Goal: Task Accomplishment & Management: Use online tool/utility

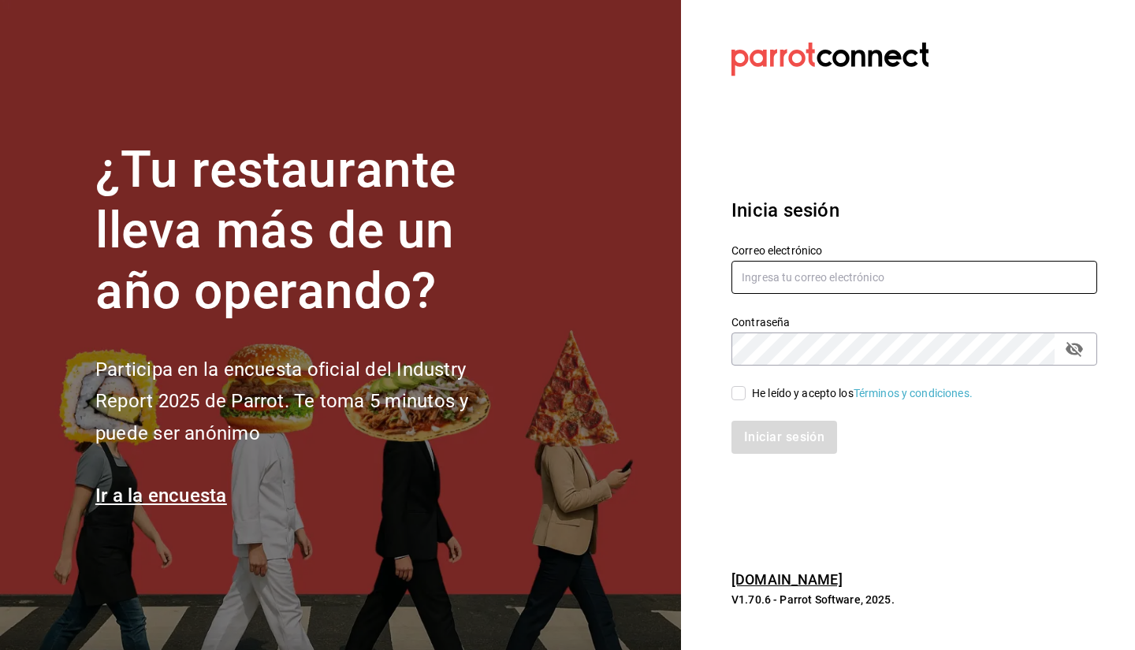
click at [757, 277] on input "text" at bounding box center [915, 277] width 366 height 33
type input "[EMAIL_ADDRESS][DOMAIN_NAME]"
click at [738, 395] on input "He leído y acepto los Términos y condiciones." at bounding box center [739, 393] width 14 height 14
checkbox input "true"
click at [762, 440] on button "Iniciar sesión" at bounding box center [785, 437] width 107 height 33
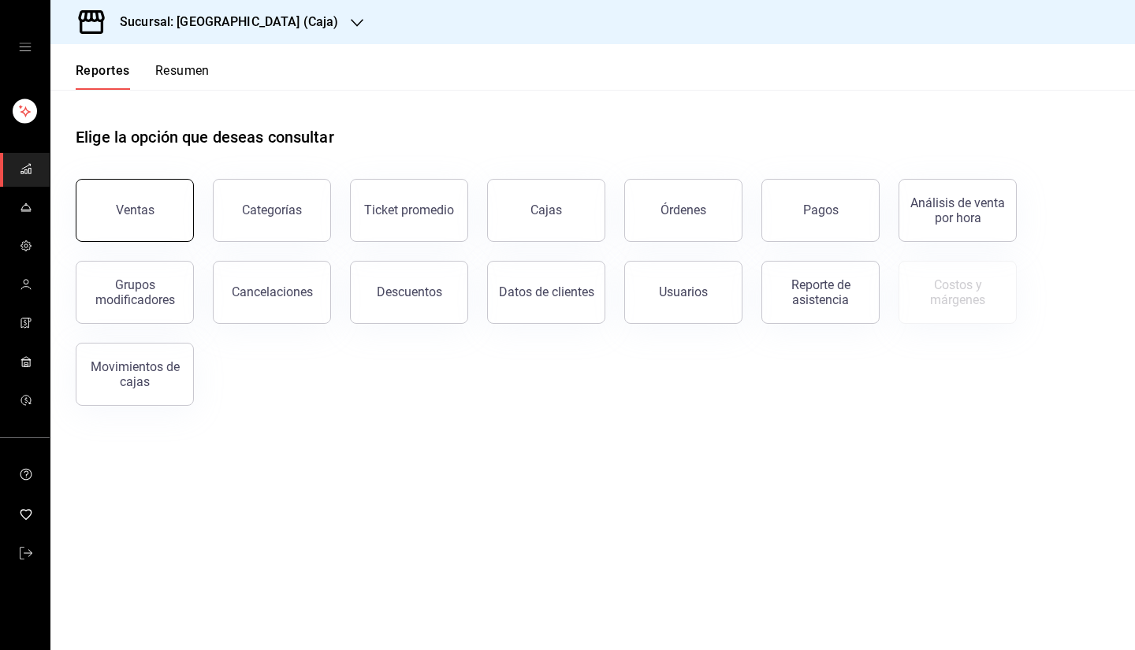
click at [162, 207] on button "Ventas" at bounding box center [135, 210] width 118 height 63
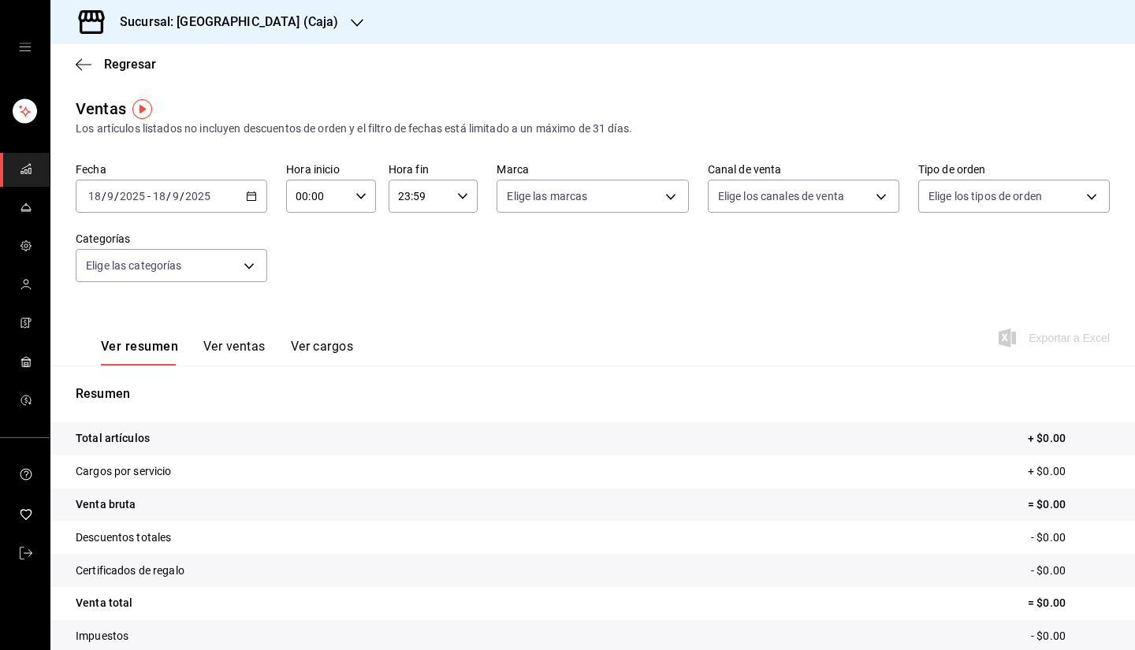
click at [249, 197] on icon "button" at bounding box center [251, 196] width 11 height 11
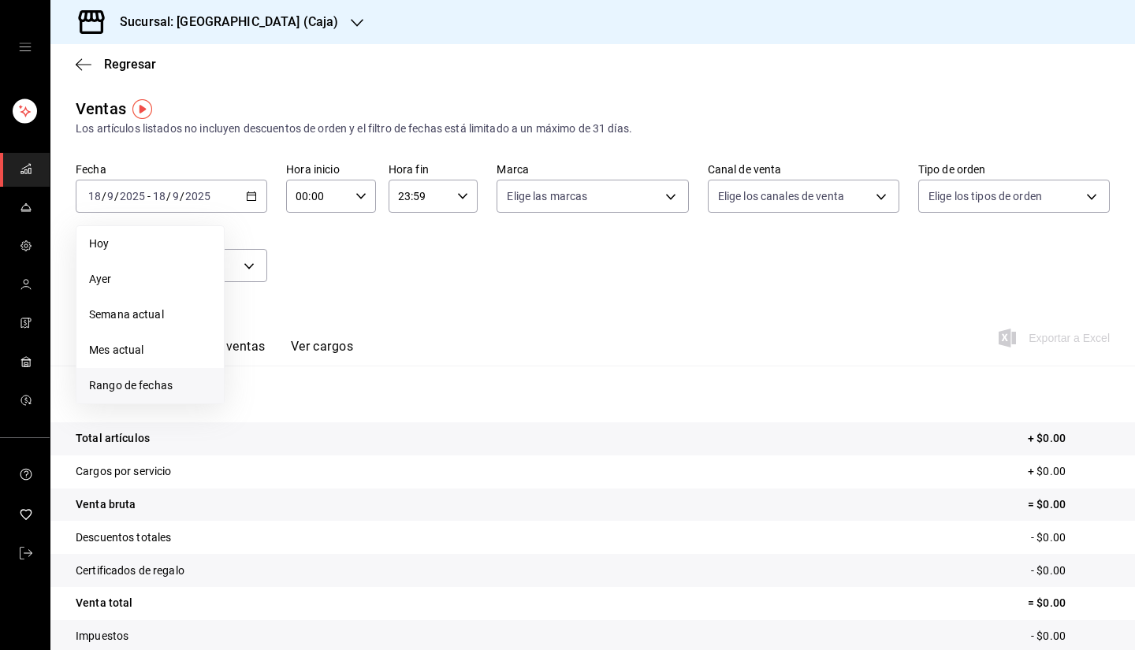
click at [193, 379] on span "Rango de fechas" at bounding box center [150, 386] width 122 height 17
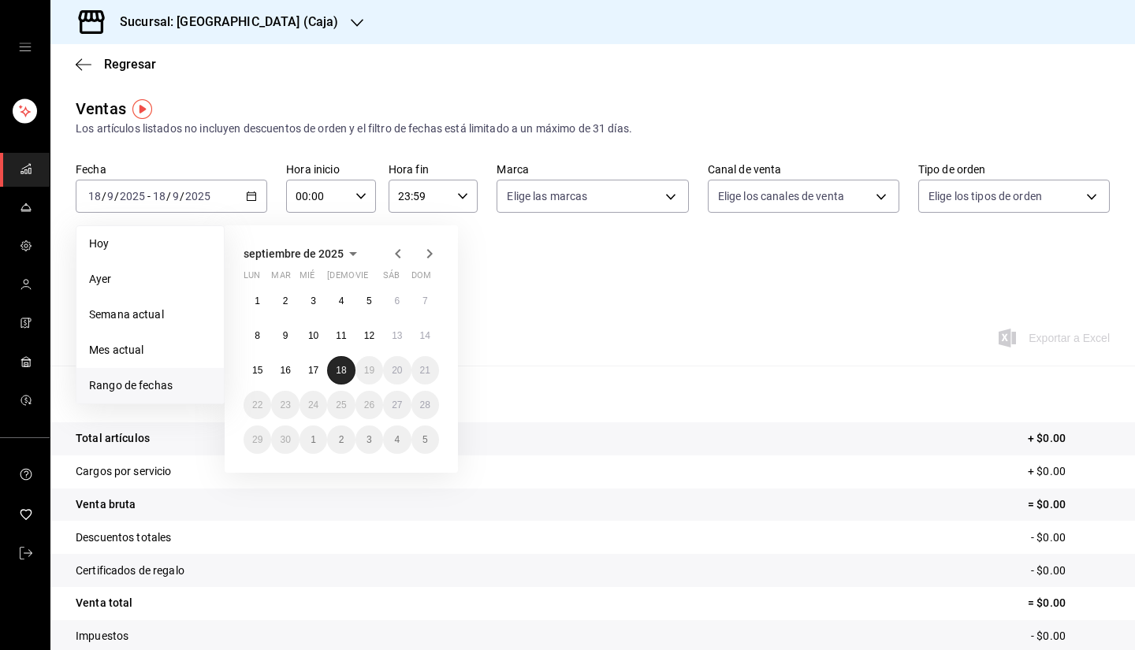
click at [337, 365] on abbr "18" at bounding box center [341, 370] width 10 height 11
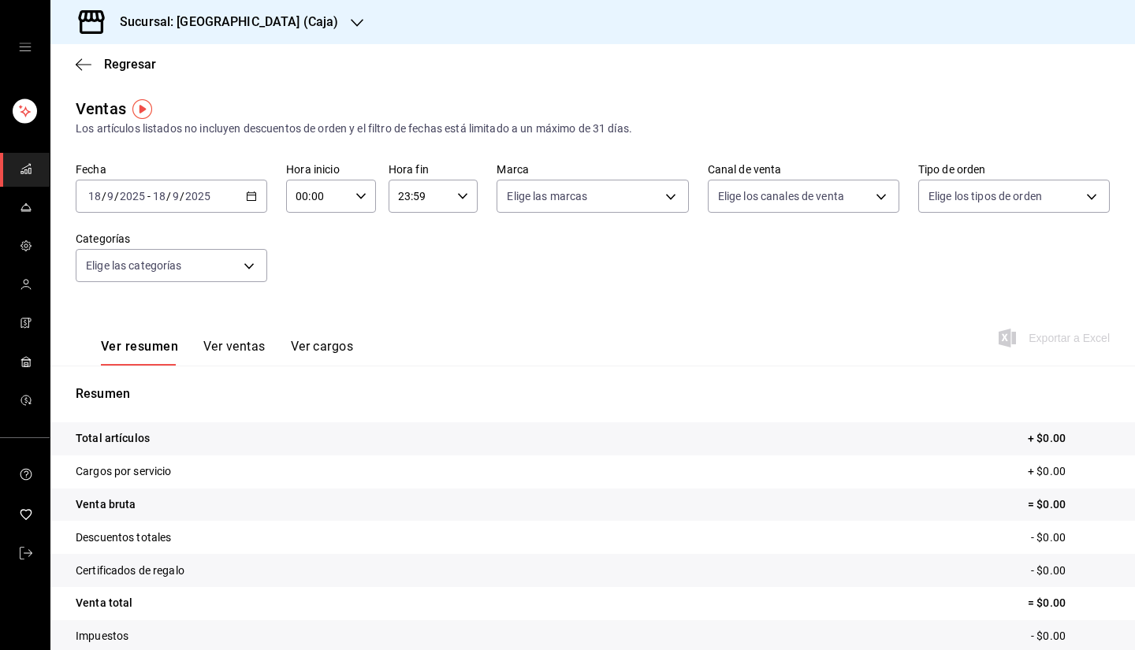
click at [249, 188] on div "[DATE] [DATE] - [DATE] [DATE]" at bounding box center [172, 196] width 192 height 33
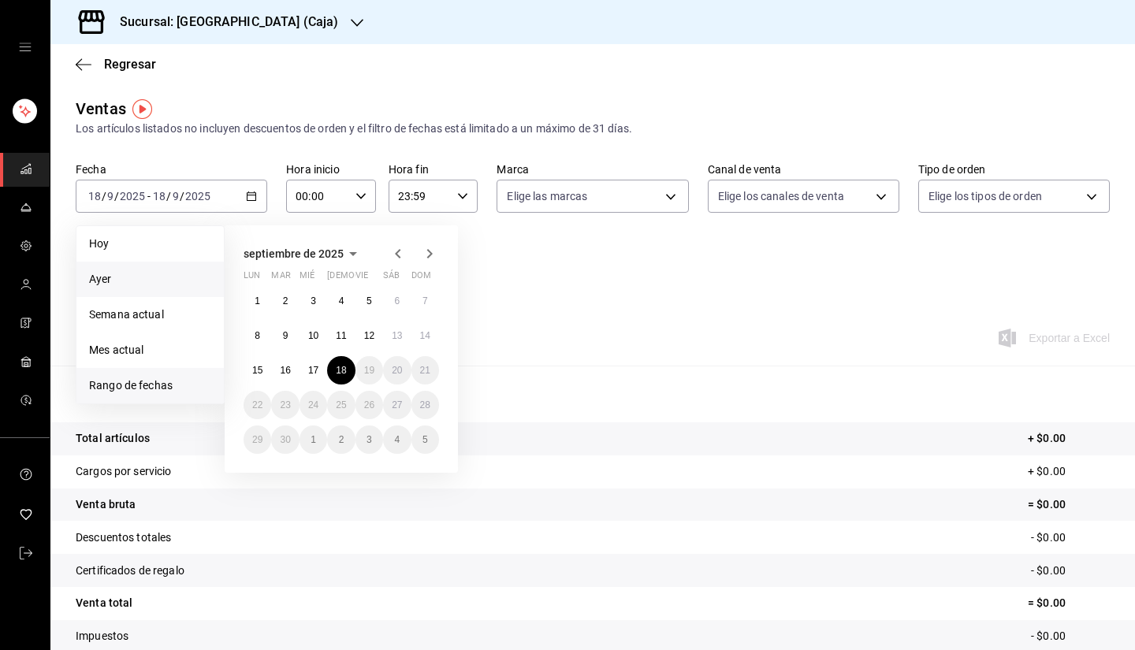
click at [188, 280] on span "Ayer" at bounding box center [150, 279] width 122 height 17
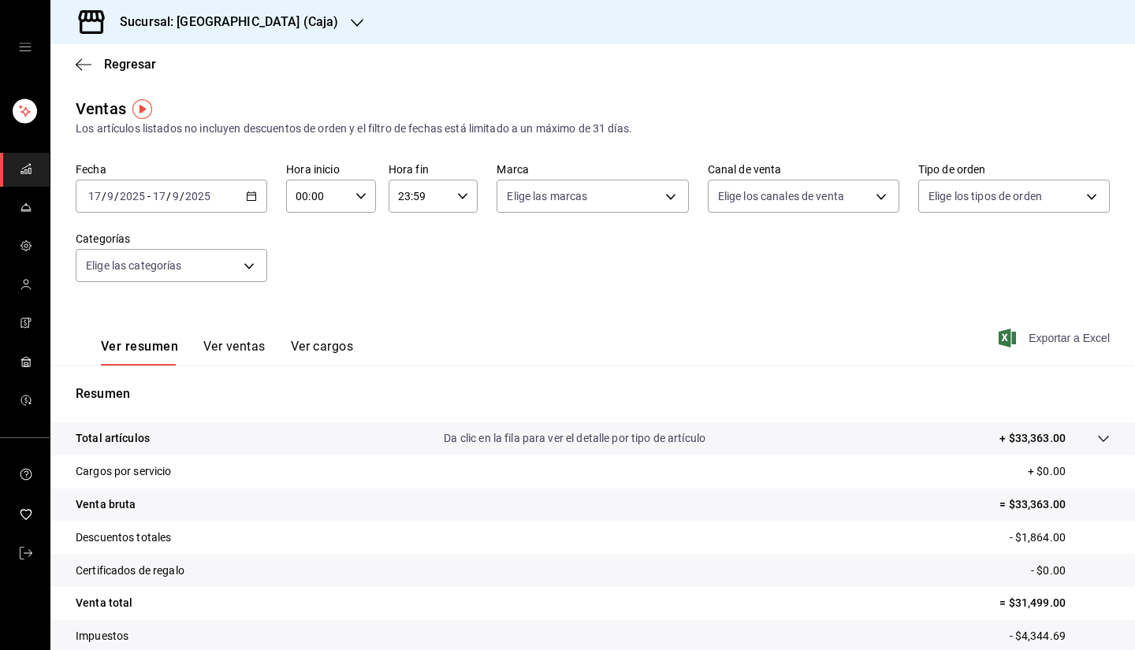
click at [1033, 340] on span "Exportar a Excel" at bounding box center [1056, 338] width 108 height 19
click at [222, 22] on h3 "Sucursal: [GEOGRAPHIC_DATA] (Caja)" at bounding box center [222, 22] width 231 height 19
click at [211, 102] on div "Casino Español" at bounding box center [168, 103] width 211 height 17
click at [246, 196] on icon "button" at bounding box center [251, 196] width 11 height 11
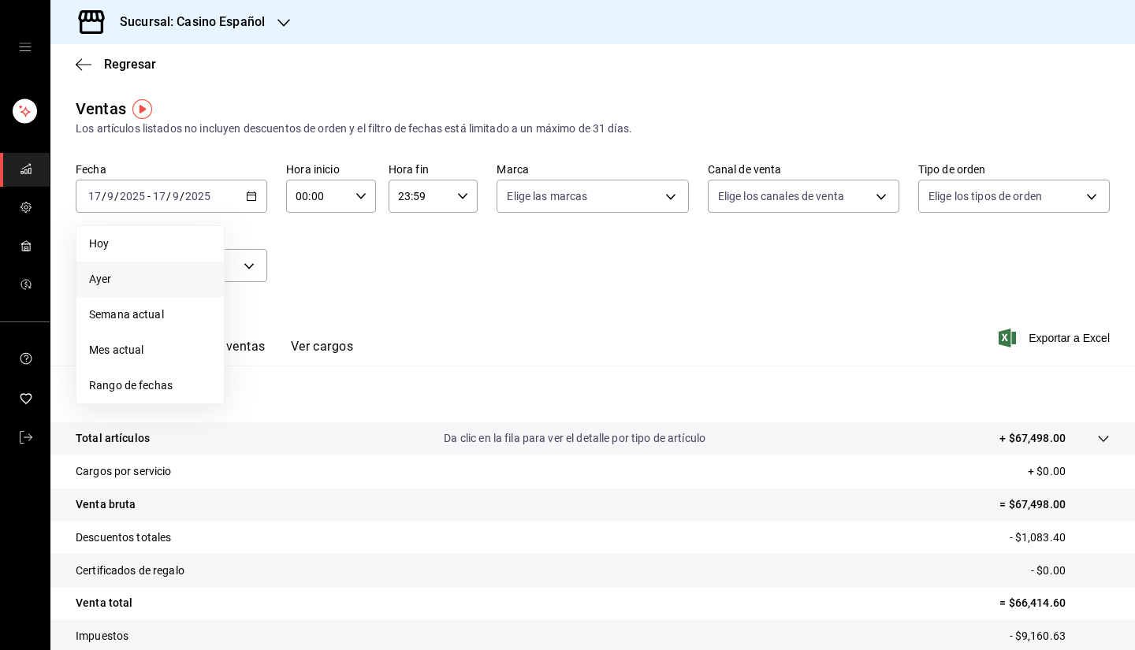
click at [187, 278] on span "Ayer" at bounding box center [150, 279] width 122 height 17
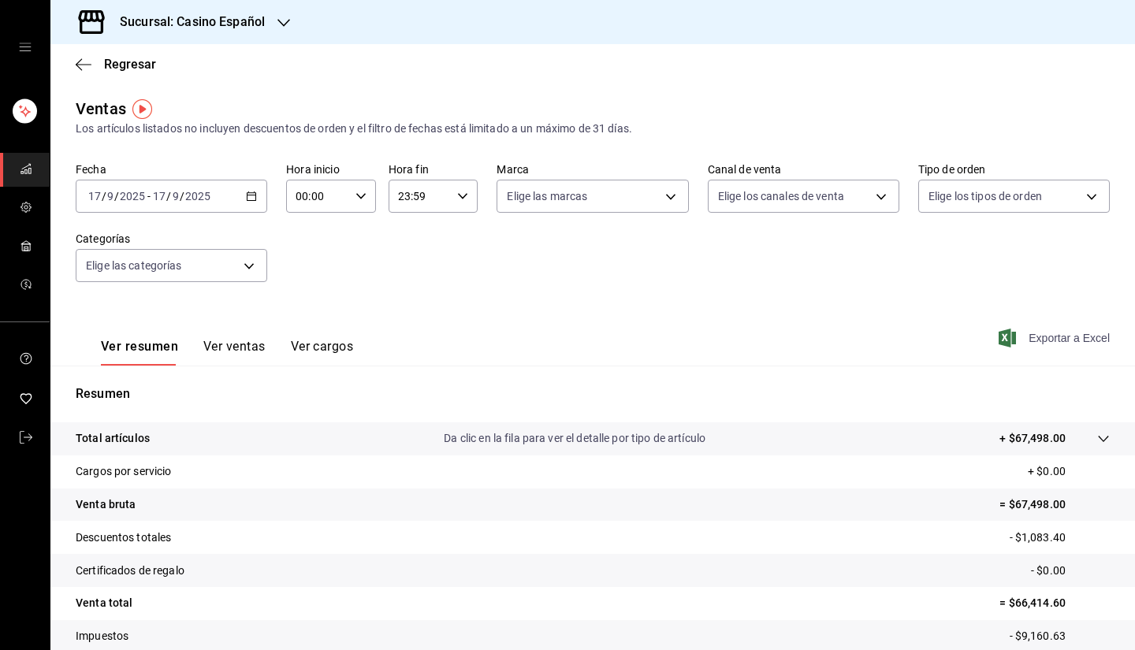
click at [1061, 338] on span "Exportar a Excel" at bounding box center [1056, 338] width 108 height 19
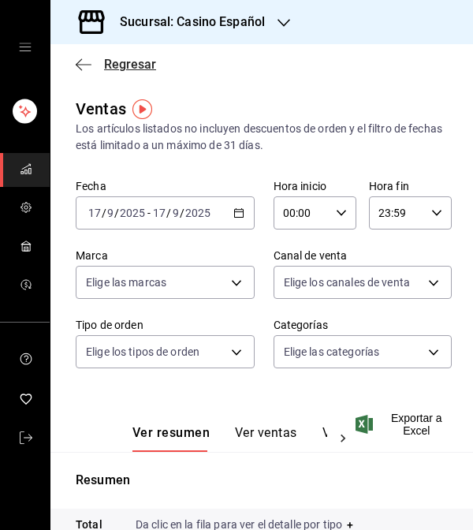
click at [143, 61] on span "Regresar" at bounding box center [130, 64] width 52 height 15
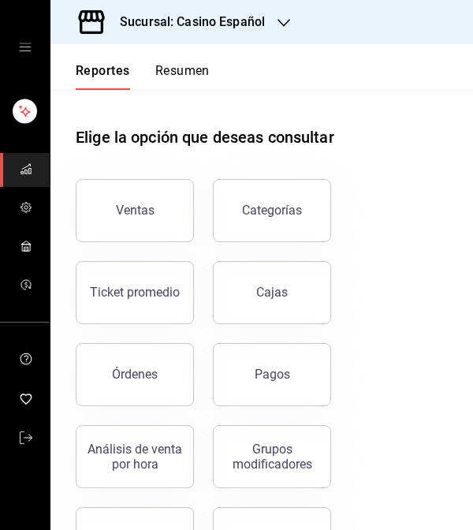
click at [230, 18] on h3 "Sucursal: Casino Español" at bounding box center [186, 22] width 158 height 19
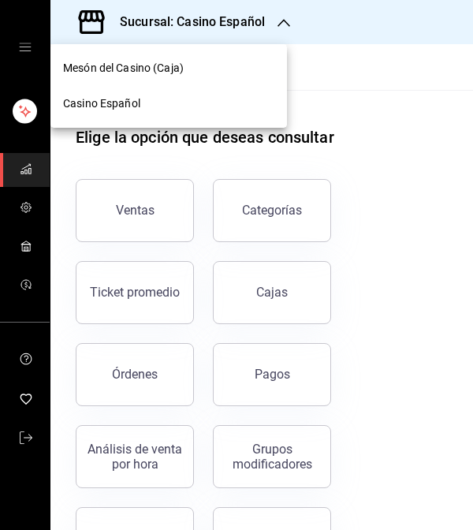
click at [202, 76] on div "Mesón del Casino (Caja)" at bounding box center [168, 67] width 237 height 35
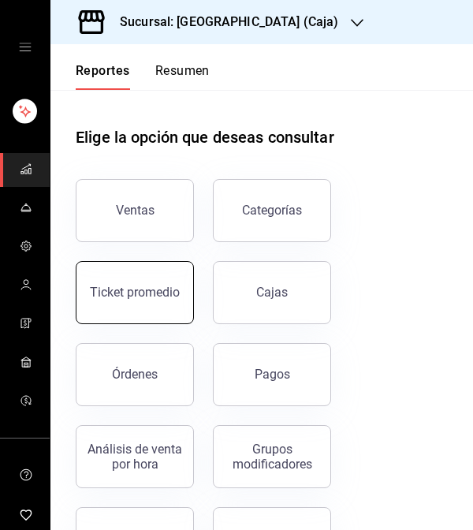
click at [133, 310] on button "Ticket promedio" at bounding box center [135, 292] width 118 height 63
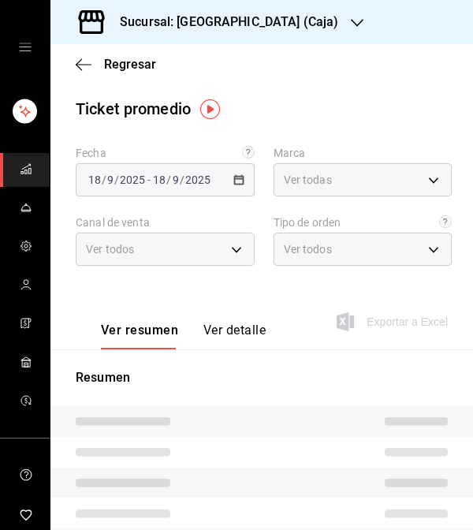
type input "4603dd64-1059-46d7-8fb0-b889588889d5"
type input "PARROT,UBER_EATS,RAPPI,DIDI_FOOD,ONLINE"
type input "a103e55f-73cb-4727-a362-231126d7d137,d20bb503-4079-4584-a485-3f48b93b4545,EXTER…"
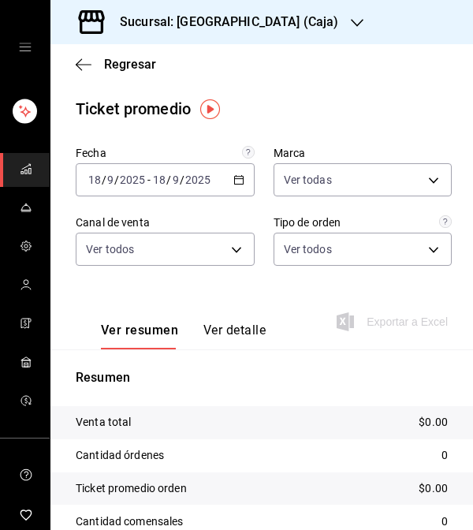
click at [233, 180] on icon "button" at bounding box center [238, 179] width 11 height 11
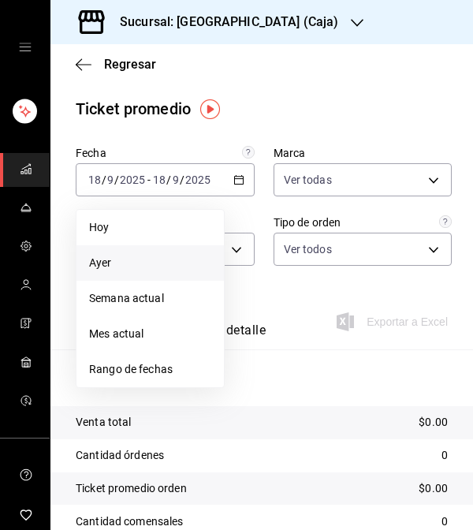
click at [168, 258] on span "Ayer" at bounding box center [150, 263] width 122 height 17
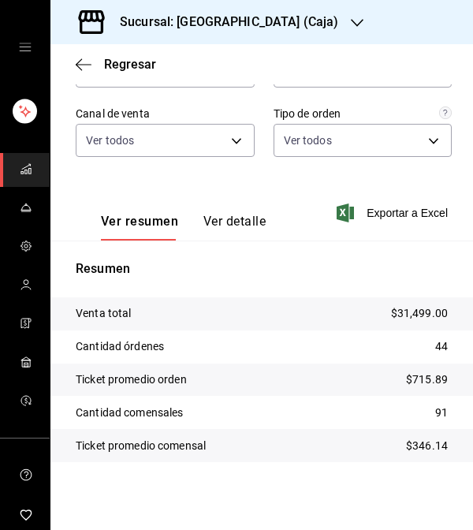
scroll to position [110, 0]
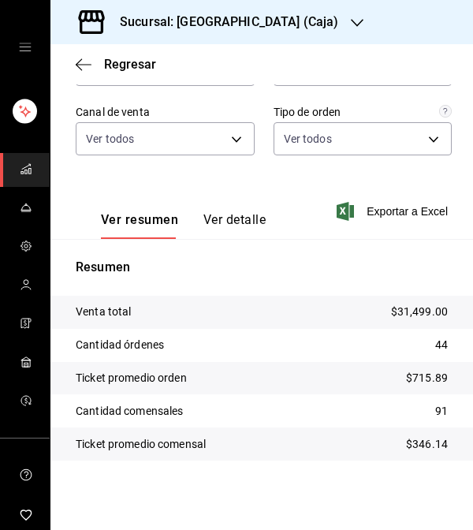
click at [224, 186] on div "Ver resumen Ver detalle Exportar a Excel" at bounding box center [261, 206] width 423 height 65
click at [116, 62] on span "Regresar" at bounding box center [130, 64] width 52 height 15
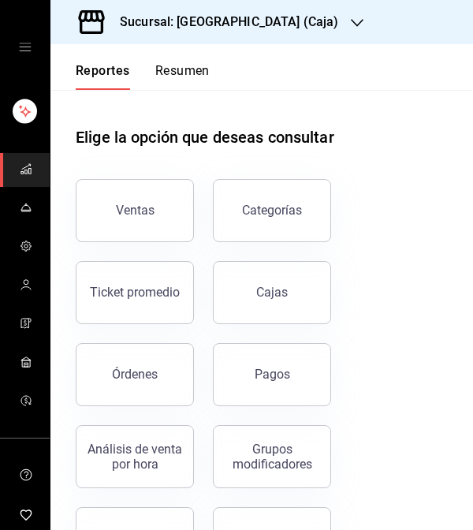
click at [225, 28] on h3 "Sucursal: [GEOGRAPHIC_DATA] (Caja)" at bounding box center [222, 22] width 231 height 19
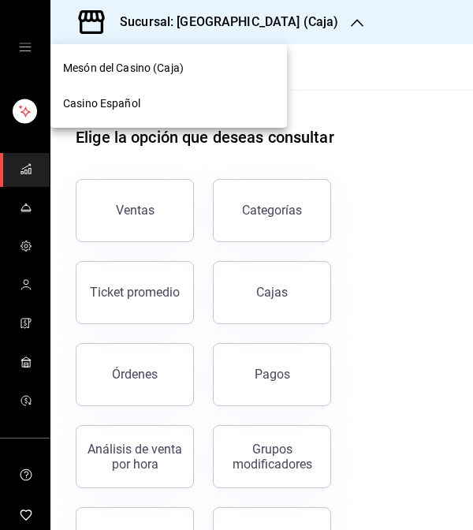
click at [200, 99] on div "Casino Español" at bounding box center [168, 103] width 211 height 17
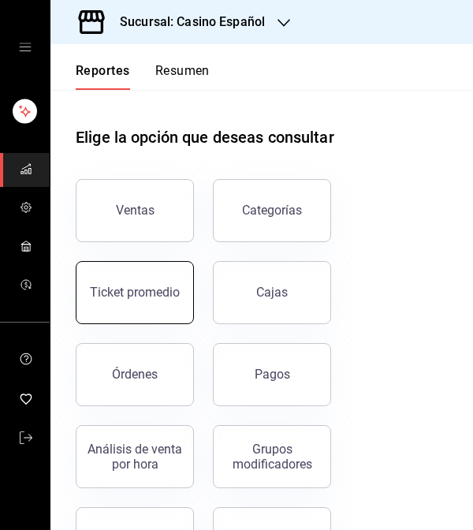
click at [157, 313] on button "Ticket promedio" at bounding box center [135, 292] width 118 height 63
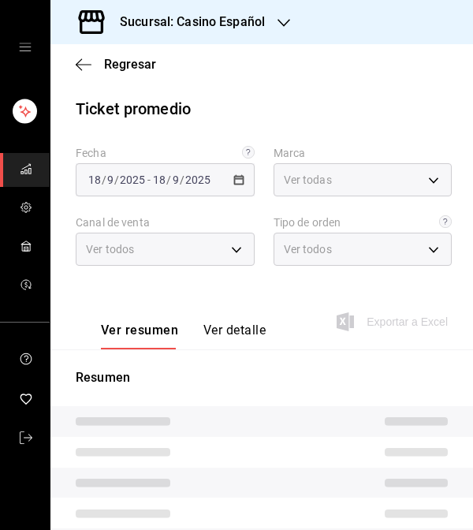
type input "fe06245a-8f86-4a5a-9f15-d6b16e0587cf"
type input "PARROT,UBER_EATS,RAPPI,DIDI_FOOD,ONLINE"
type input "065078e3-213d-448e-93ca-cfb8ebfca619,71390002-e989-4167-af70-94c310f4878c,e5eea…"
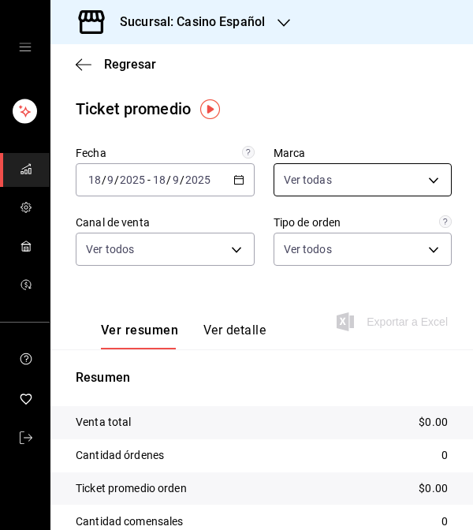
click at [240, 177] on div "[DATE] [DATE] - [DATE] [DATE]" at bounding box center [165, 179] width 179 height 33
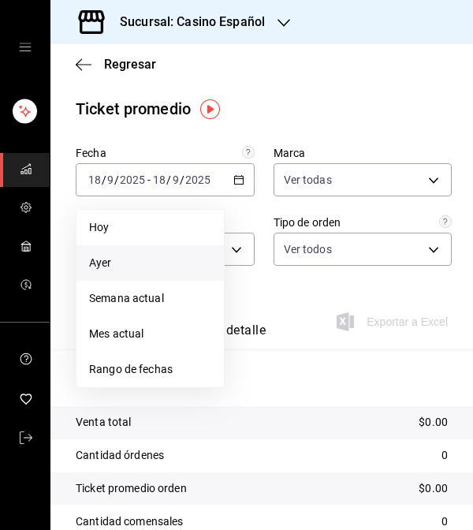
click at [167, 263] on span "Ayer" at bounding box center [150, 263] width 122 height 17
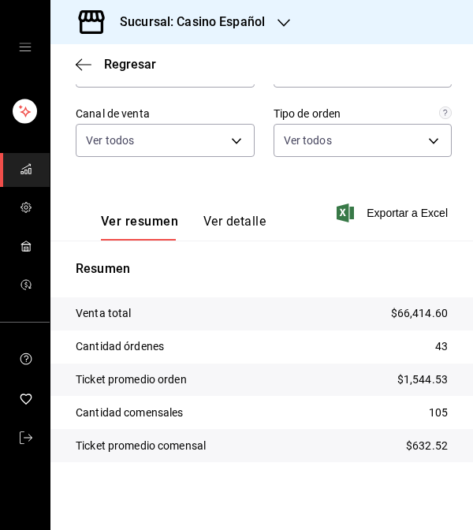
scroll to position [110, 0]
